Goal: Check status: Check status

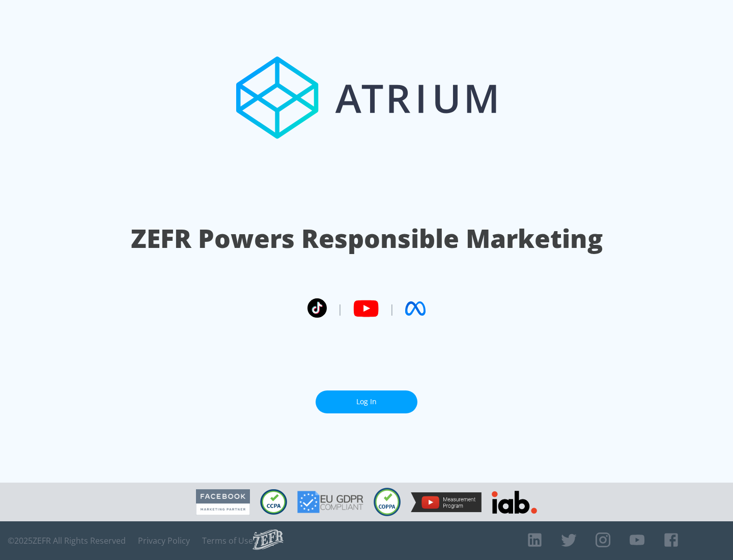
click at [367, 402] on link "Log In" at bounding box center [367, 402] width 102 height 23
